Goal: Task Accomplishment & Management: Use online tool/utility

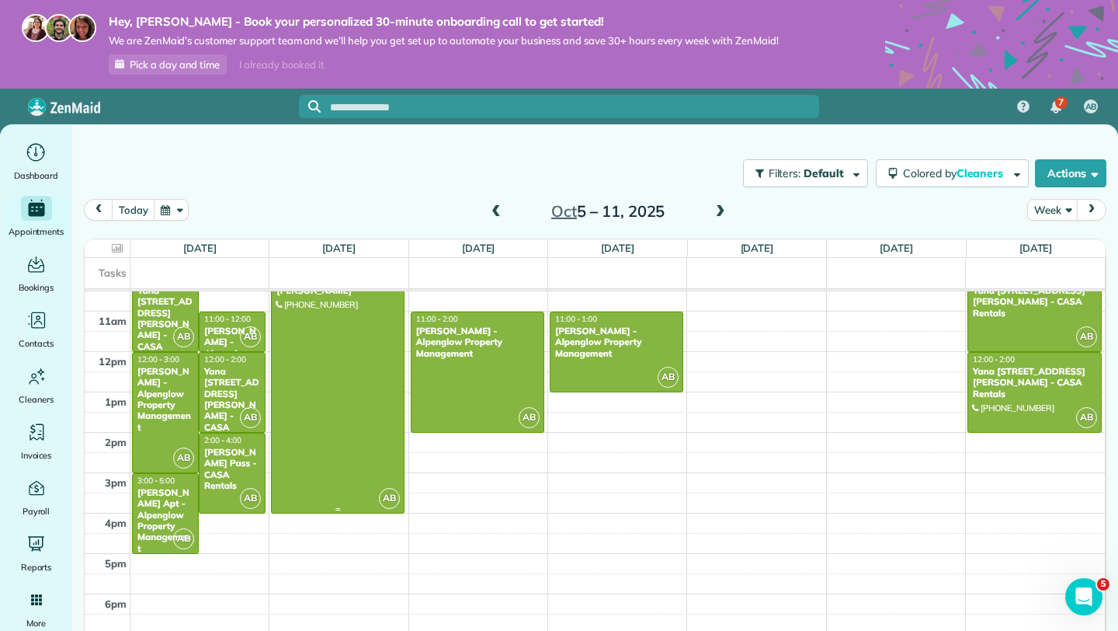
scroll to position [429, 0]
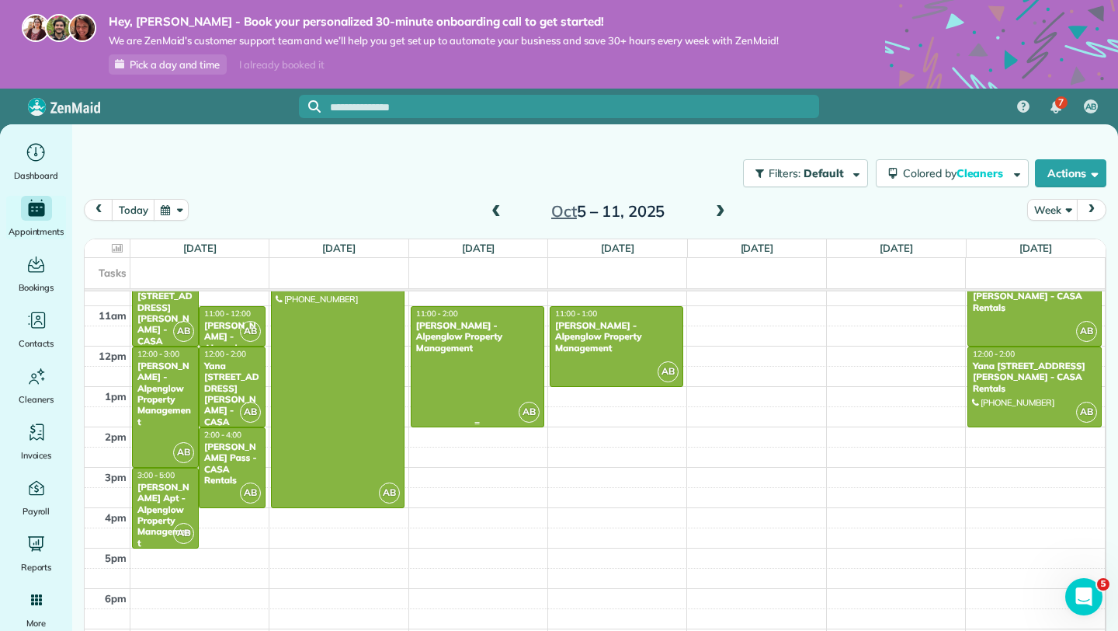
click at [463, 328] on div "[PERSON_NAME] - Alpenglow Property Management" at bounding box center [477, 336] width 124 height 33
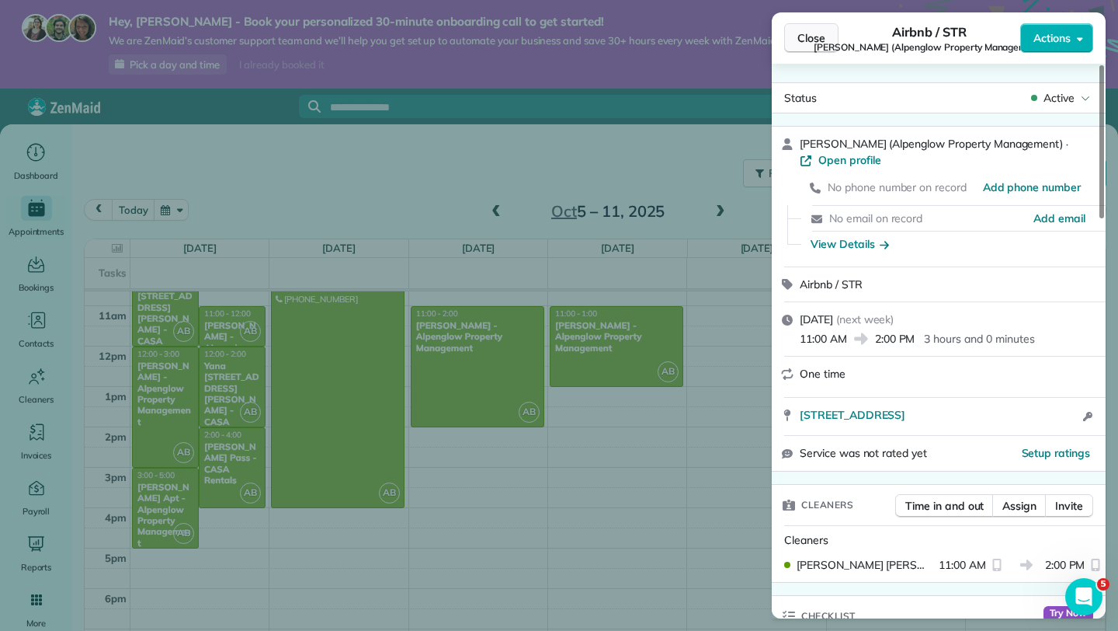
click at [804, 43] on span "Close" at bounding box center [811, 38] width 28 height 16
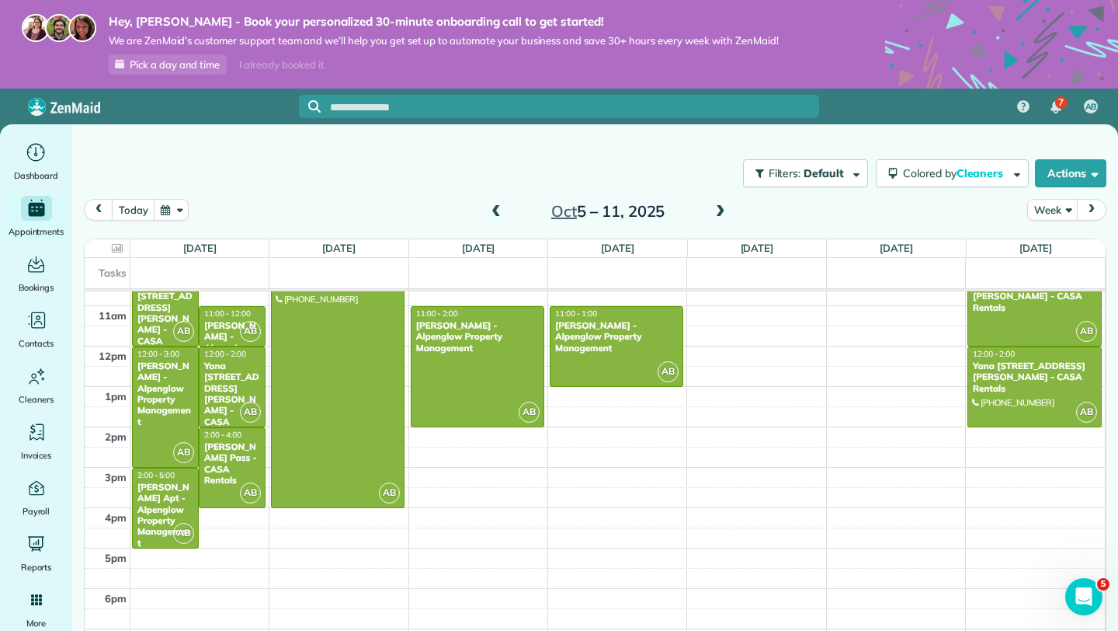
click at [499, 210] on span at bounding box center [496, 212] width 17 height 14
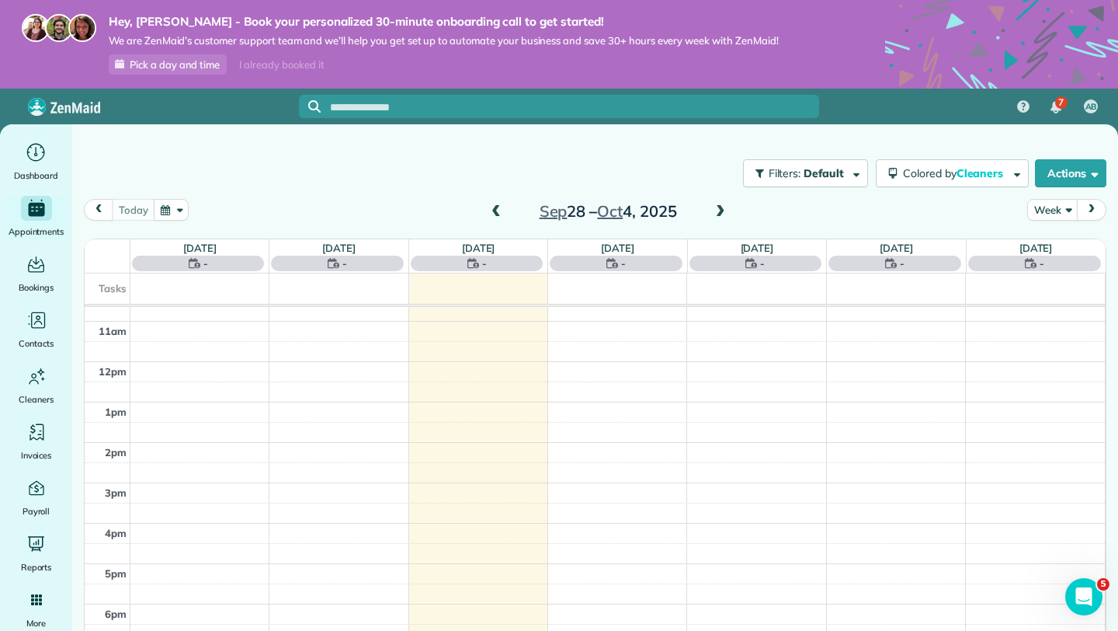
scroll to position [283, 0]
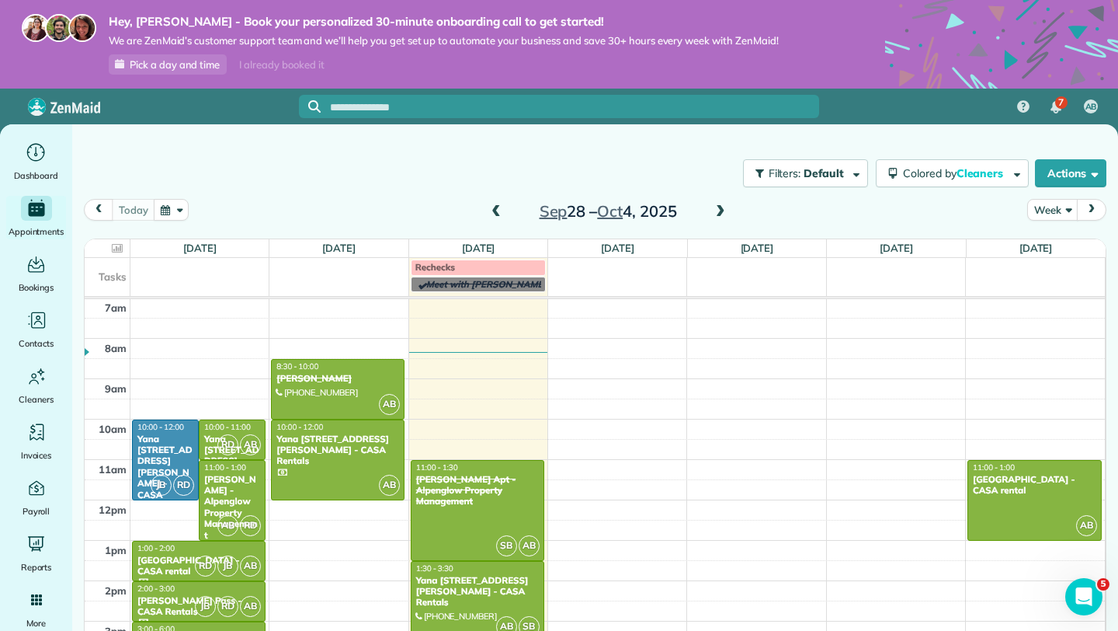
click at [499, 210] on span at bounding box center [496, 212] width 17 height 14
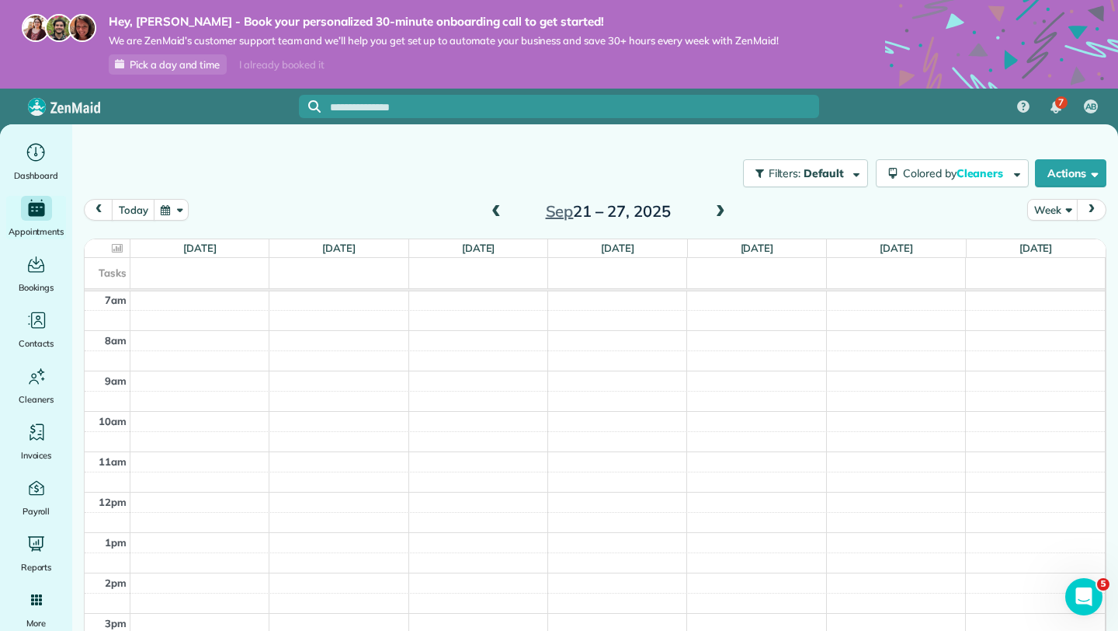
click at [722, 210] on span at bounding box center [720, 212] width 17 height 14
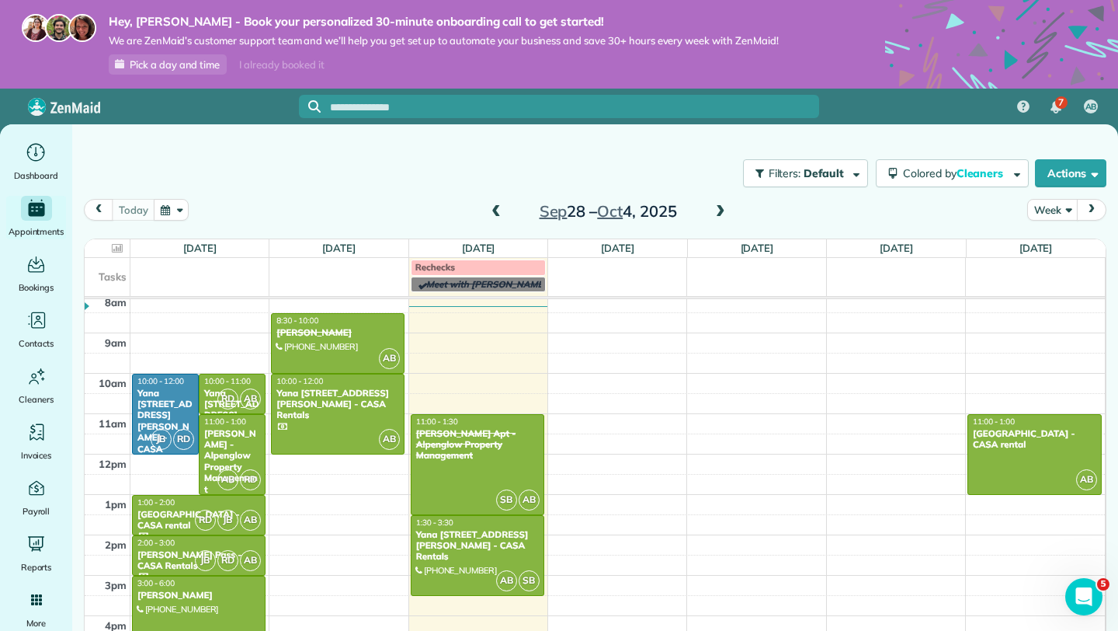
scroll to position [339, 0]
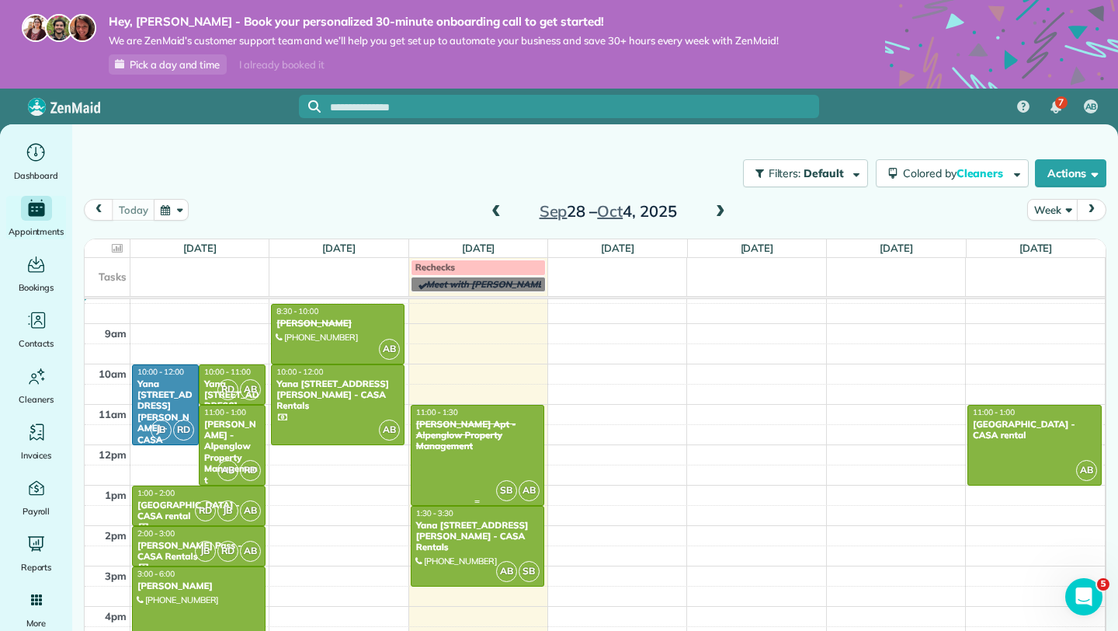
click at [470, 439] on div "[PERSON_NAME] Apt - Alpenglow Property Management" at bounding box center [477, 435] width 124 height 33
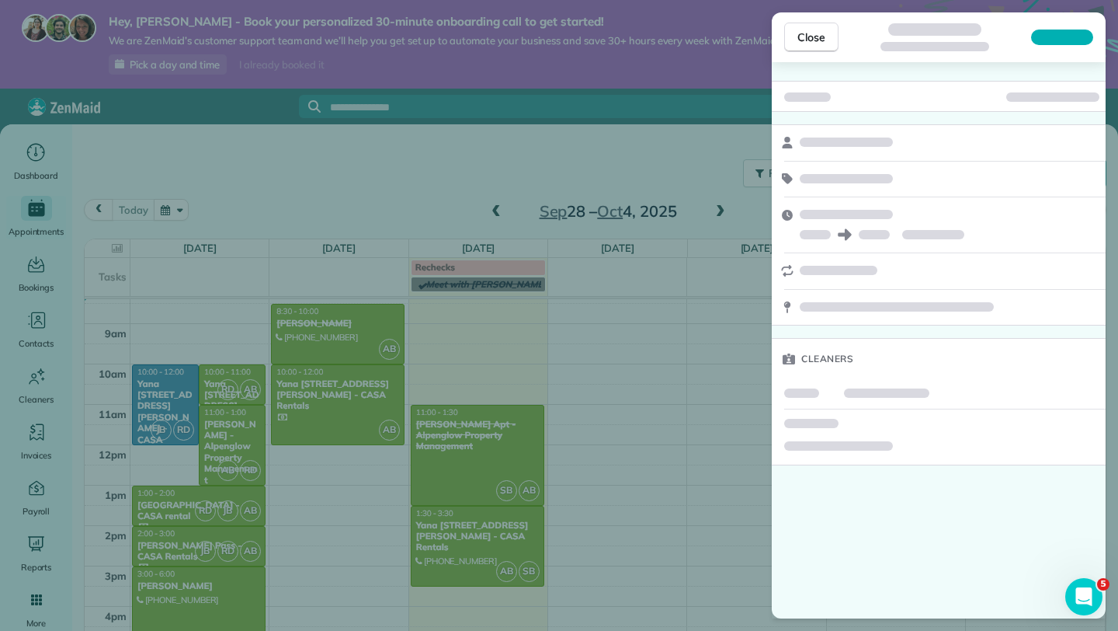
click at [470, 439] on div "Close Cleaners" at bounding box center [559, 315] width 1118 height 631
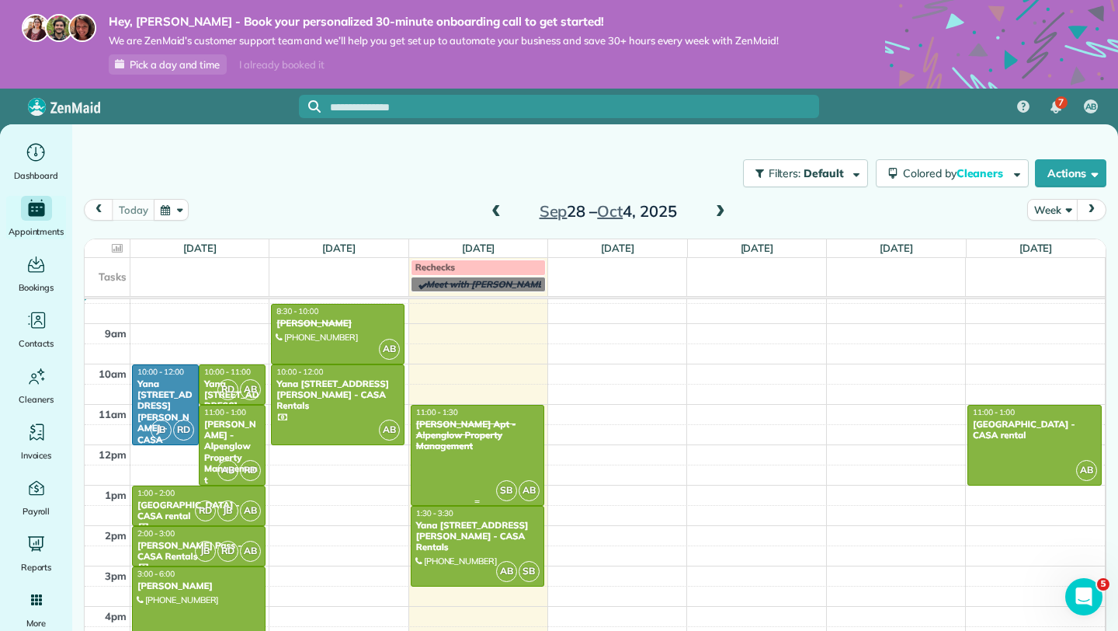
click at [470, 440] on div "[PERSON_NAME] Apt - Alpenglow Property Management" at bounding box center [477, 435] width 124 height 33
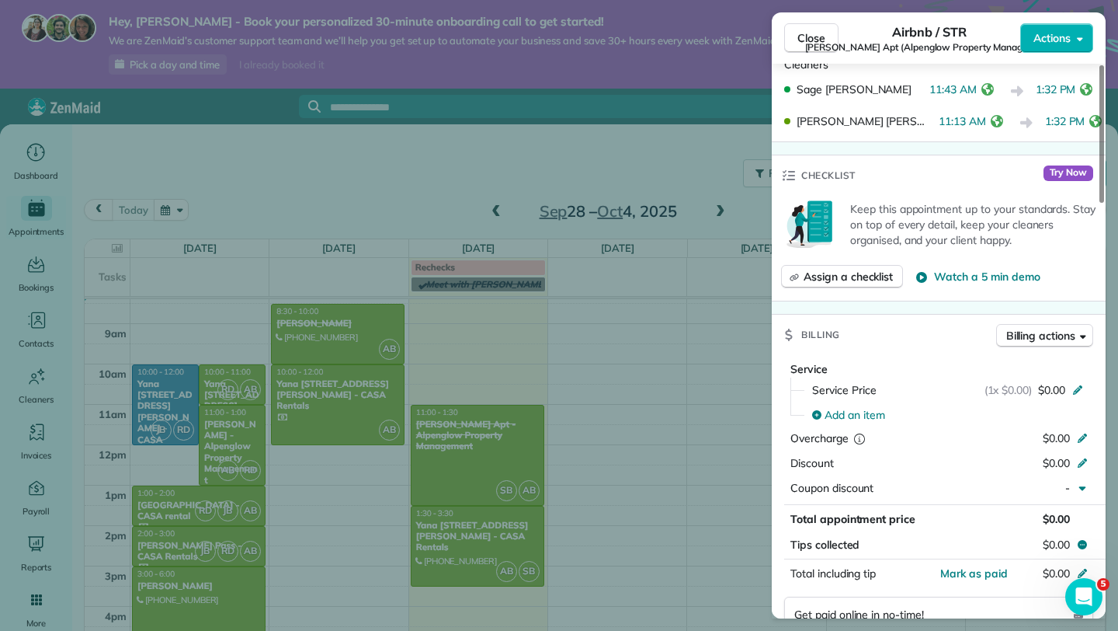
scroll to position [481, 0]
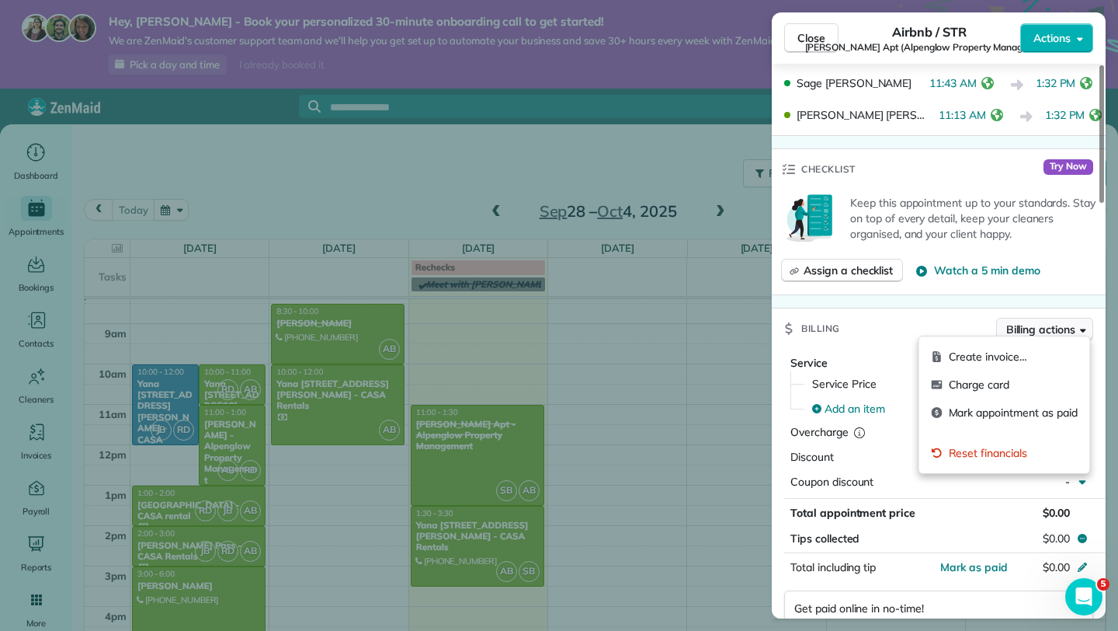
click at [1022, 328] on span "Billing actions" at bounding box center [1040, 329] width 69 height 16
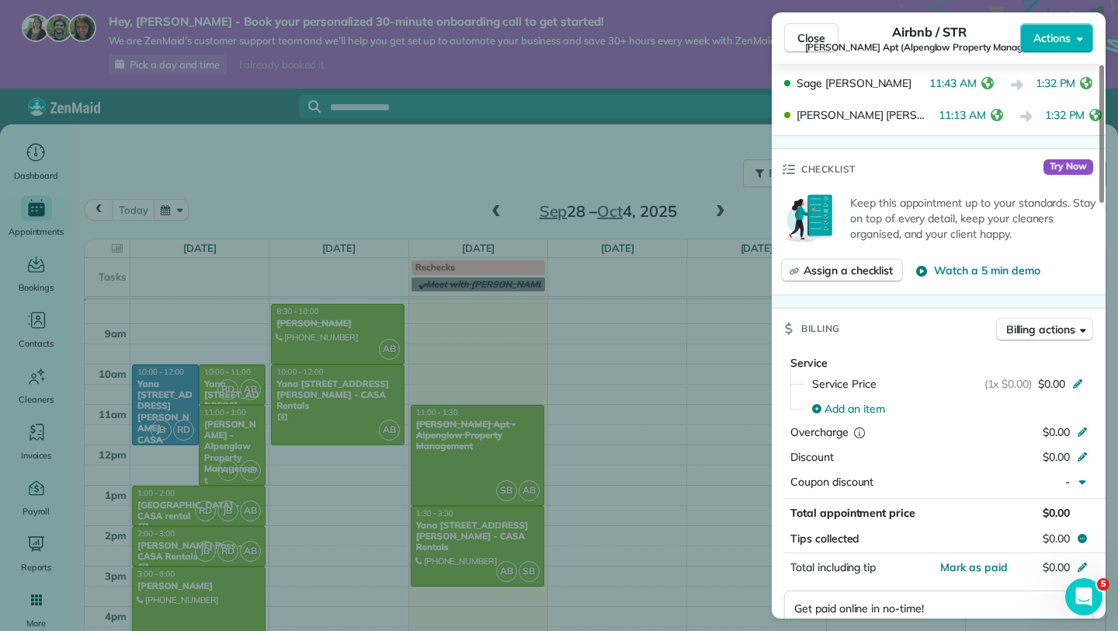
click at [950, 319] on div "Billing Billing actions" at bounding box center [939, 328] width 334 height 40
click at [1013, 377] on span "(1x $0.00)" at bounding box center [1009, 384] width 48 height 16
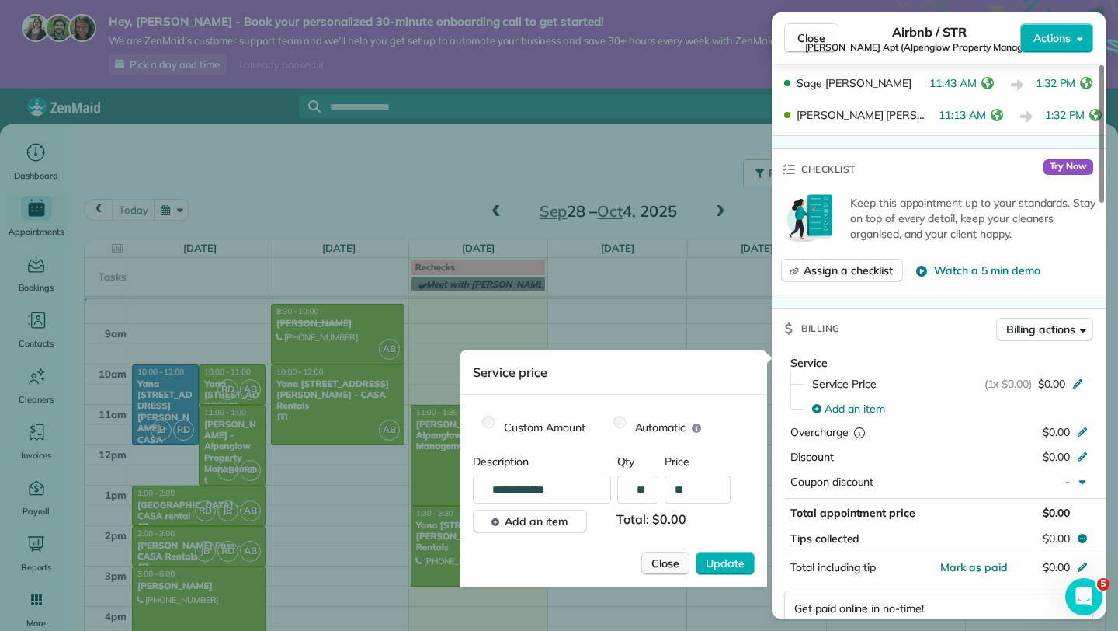
click at [675, 565] on span "Close" at bounding box center [665, 563] width 28 height 16
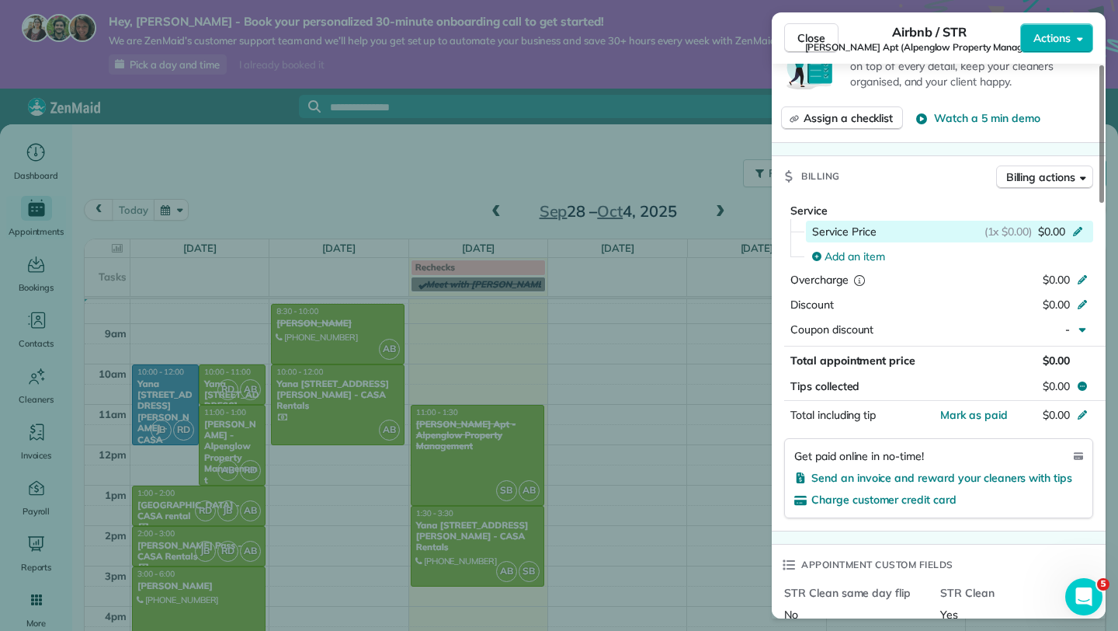
scroll to position [565, 0]
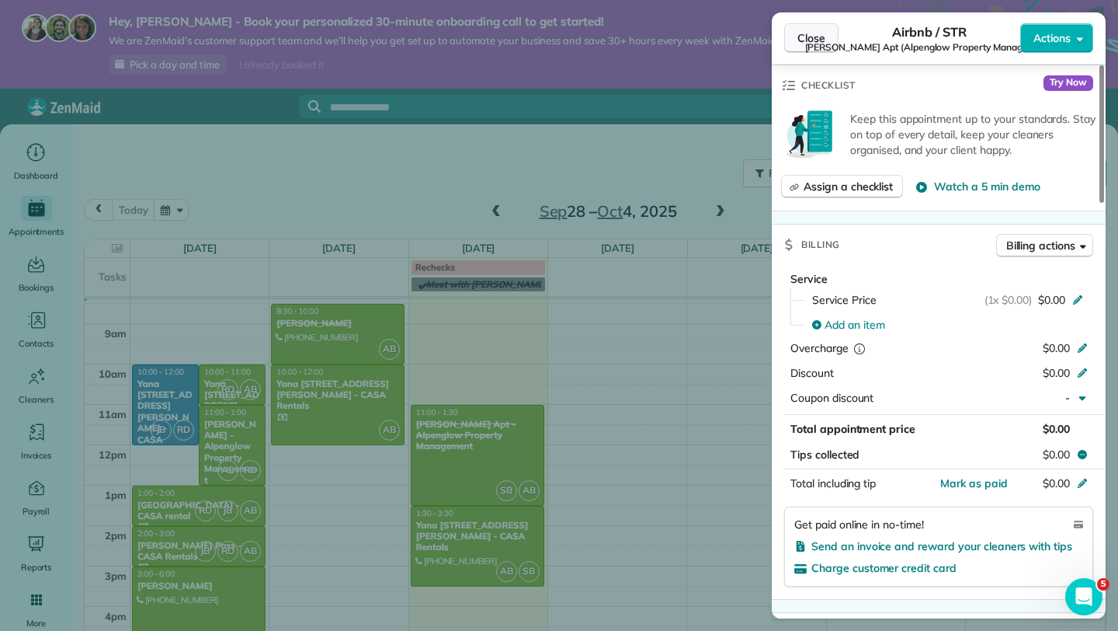
click at [808, 34] on span "Close" at bounding box center [811, 38] width 28 height 16
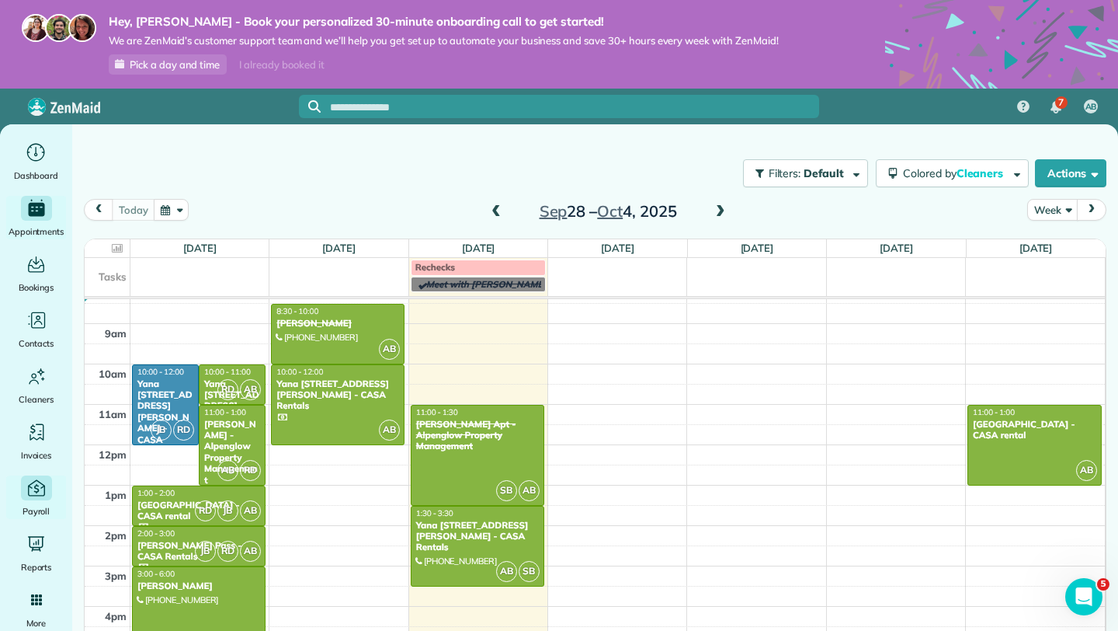
click at [40, 487] on icon "Main" at bounding box center [36, 488] width 21 height 21
click at [34, 488] on icon "Main" at bounding box center [35, 488] width 5 height 9
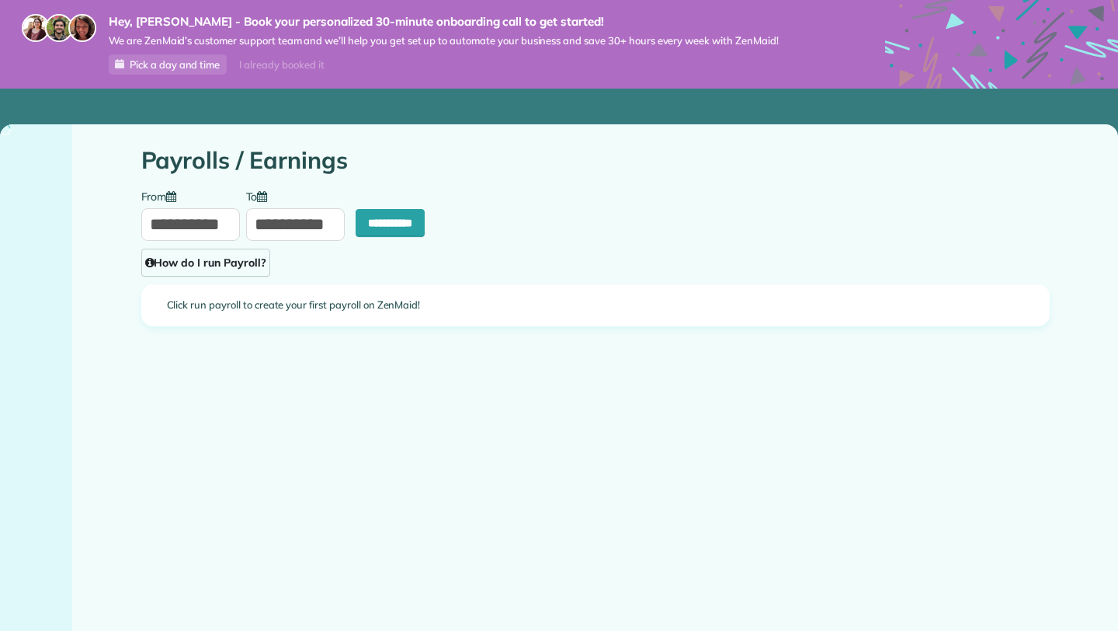
type input "**********"
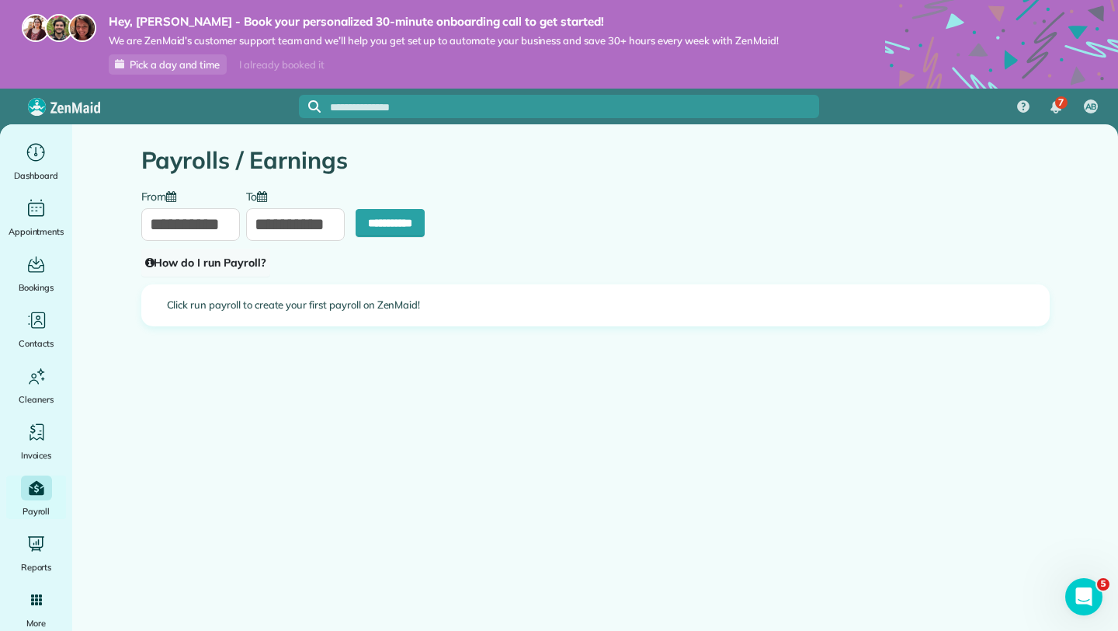
click at [207, 256] on link "How do I run Payroll?" at bounding box center [205, 262] width 129 height 28
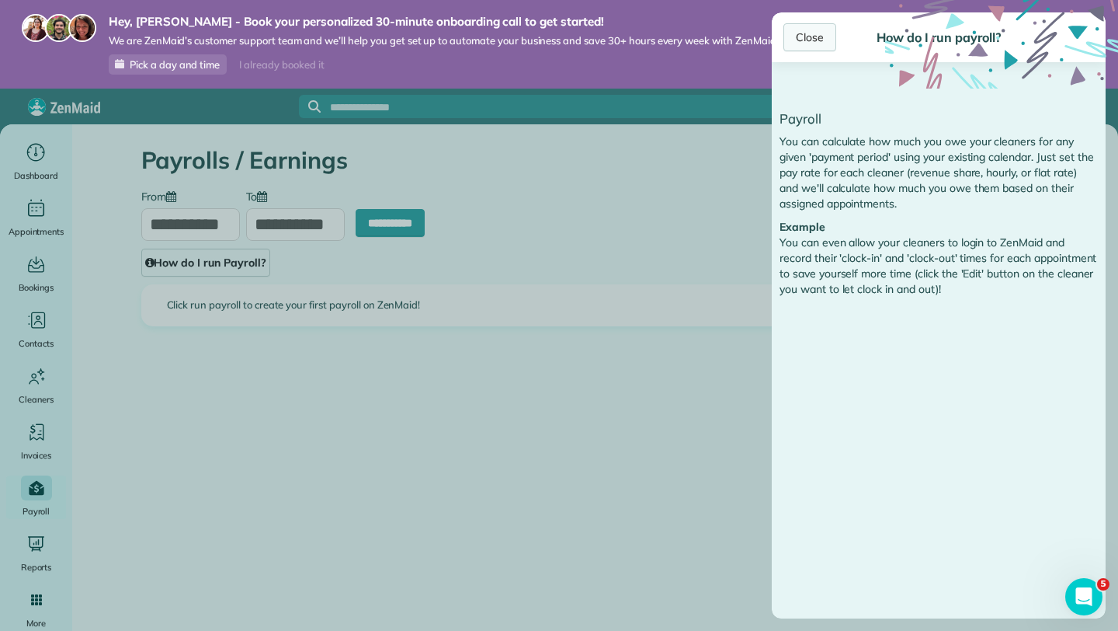
click at [815, 40] on div "Close" at bounding box center [809, 37] width 53 height 28
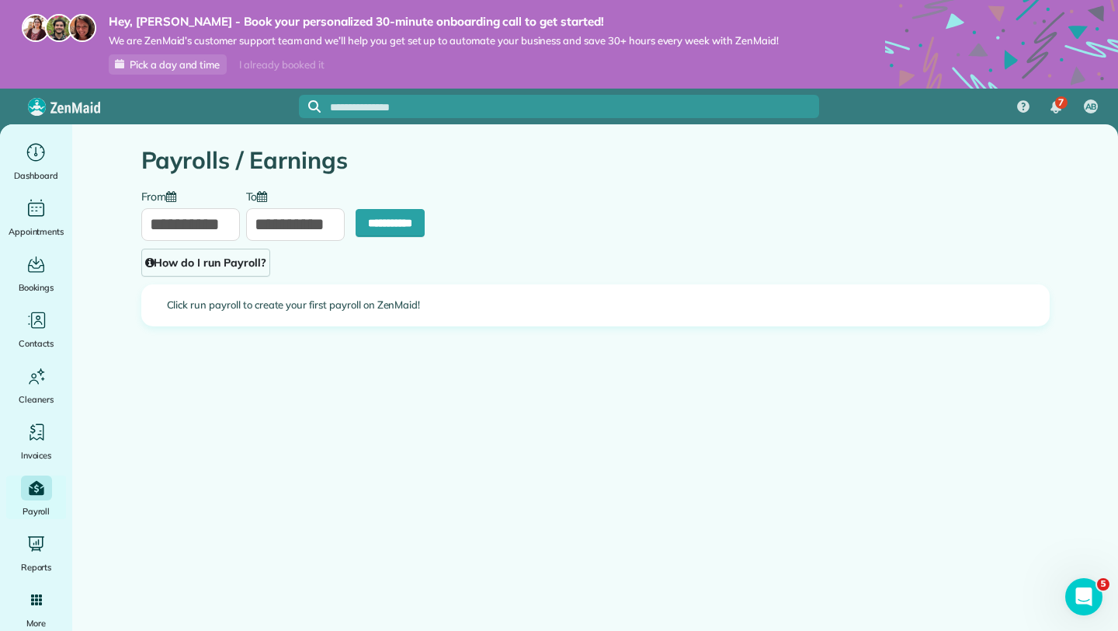
click at [305, 196] on div "**********" at bounding box center [295, 215] width 99 height 52
